Goal: Information Seeking & Learning: Learn about a topic

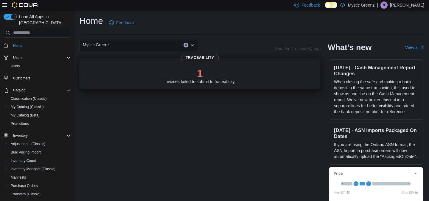
click at [207, 83] on div "1 Invoices failed to submit to traceability." at bounding box center [200, 75] width 71 height 17
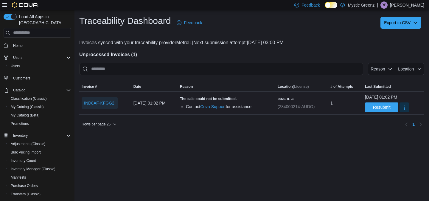
click at [108, 103] on span "IND8AF-KFGG2I" at bounding box center [100, 103] width 32 height 6
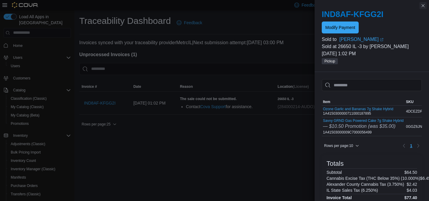
click at [423, 6] on button "Close this dialog" at bounding box center [423, 5] width 7 height 7
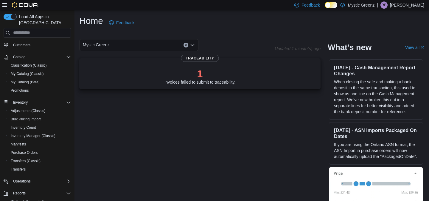
scroll to position [34, 0]
click at [27, 87] on span "Promotions" at bounding box center [20, 89] width 18 height 5
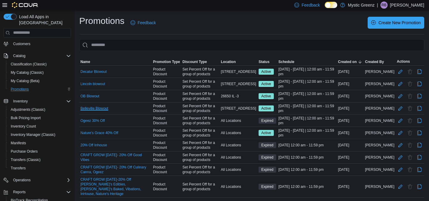
click at [93, 108] on link "Belleville Blowout" at bounding box center [95, 108] width 28 height 5
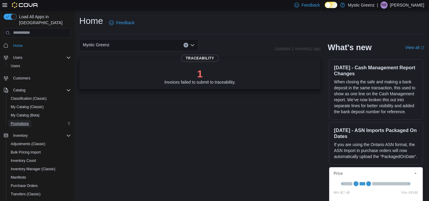
click at [29, 121] on span "Promotions" at bounding box center [20, 123] width 18 height 5
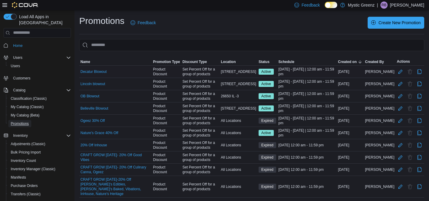
scroll to position [16, 0]
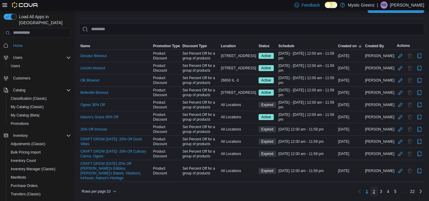
click at [374, 193] on span "2" at bounding box center [374, 191] width 2 height 6
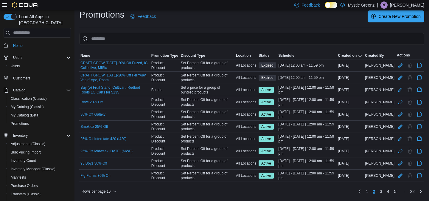
scroll to position [0, 0]
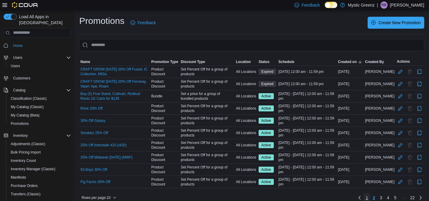
click at [366, 198] on span "1" at bounding box center [367, 197] width 2 height 6
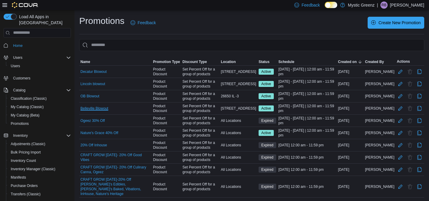
click at [99, 109] on link "Belleville Blowout" at bounding box center [95, 108] width 28 height 5
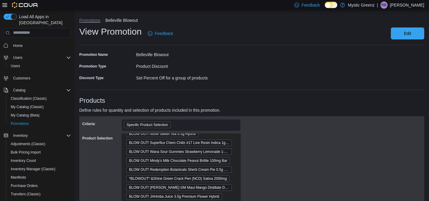
click at [90, 19] on button "Promotions" at bounding box center [89, 20] width 21 height 5
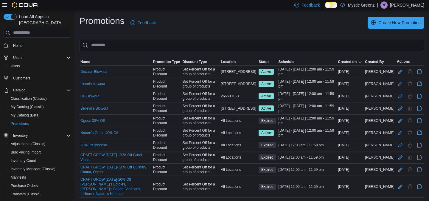
scroll to position [16, 0]
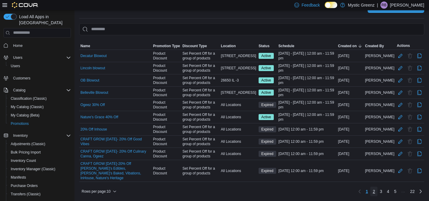
click at [373, 192] on span "2" at bounding box center [374, 191] width 2 height 6
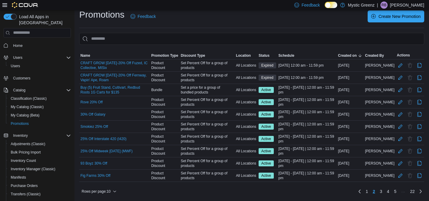
scroll to position [6, 0]
click at [98, 163] on link "93 Boyz 30% Off" at bounding box center [94, 163] width 27 height 5
